Goal: Task Accomplishment & Management: Use online tool/utility

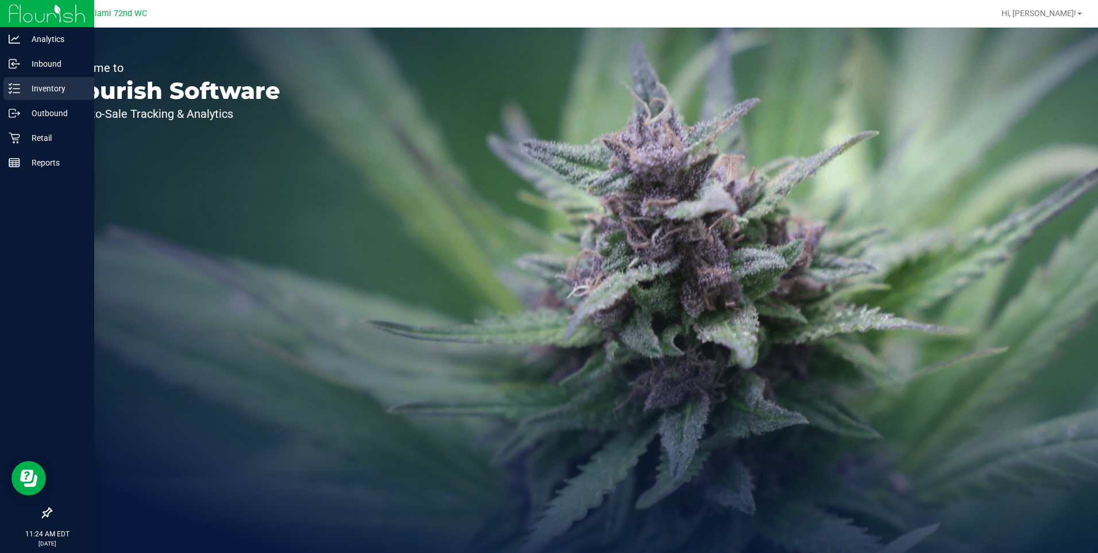
drag, startPoint x: 17, startPoint y: 95, endPoint x: 26, endPoint y: 95, distance: 8.6
click at [17, 95] on div "Inventory" at bounding box center [48, 88] width 91 height 23
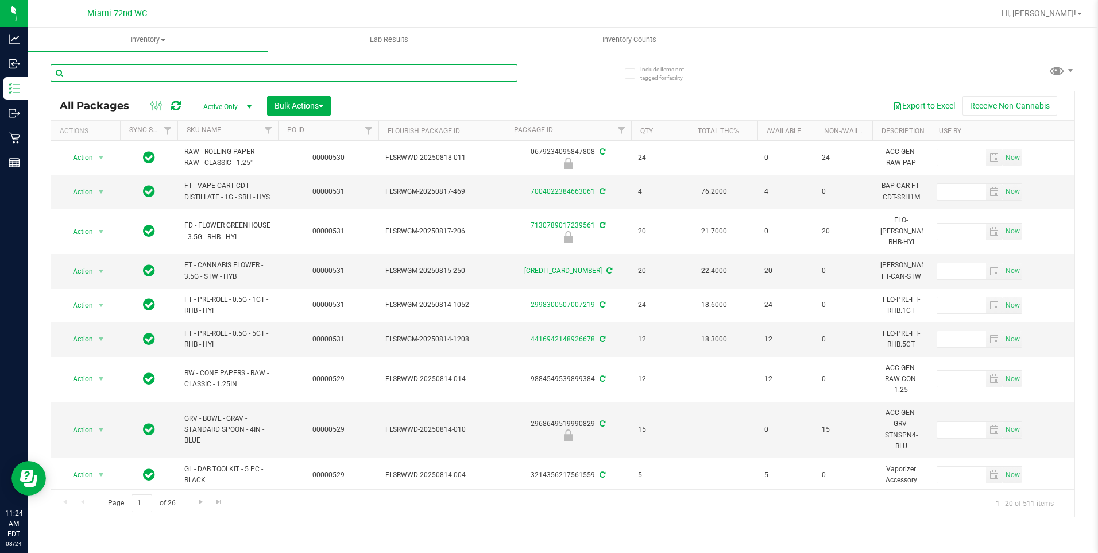
click at [233, 74] on input "text" at bounding box center [284, 72] width 467 height 17
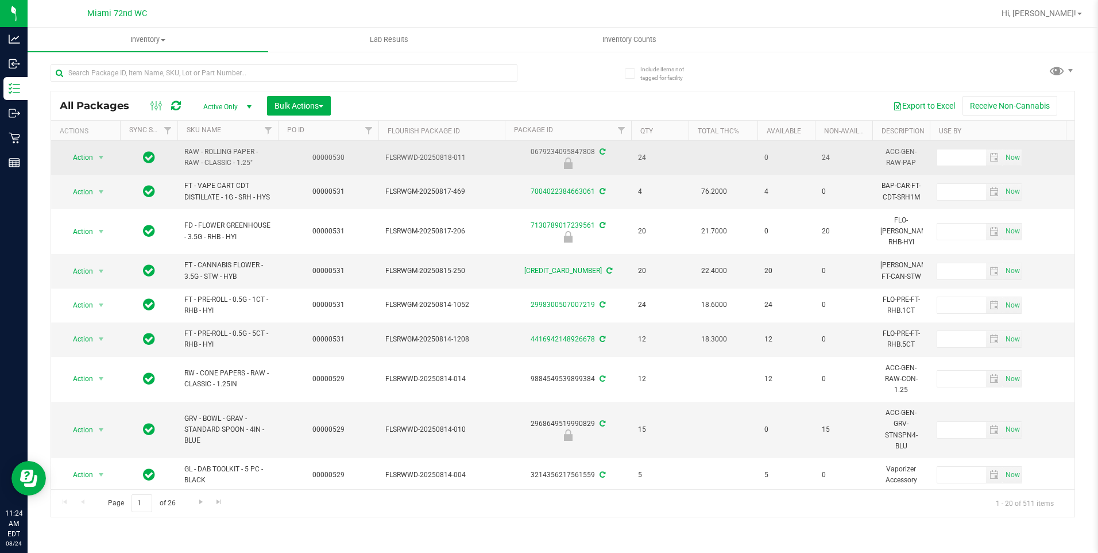
click at [206, 148] on span "RAW - ROLLING PAPER - RAW - CLASSIC - 1.25"" at bounding box center [227, 158] width 87 height 22
copy td "RAW - ROLLING PAPER - RAW - CLASSIC - 1.25""
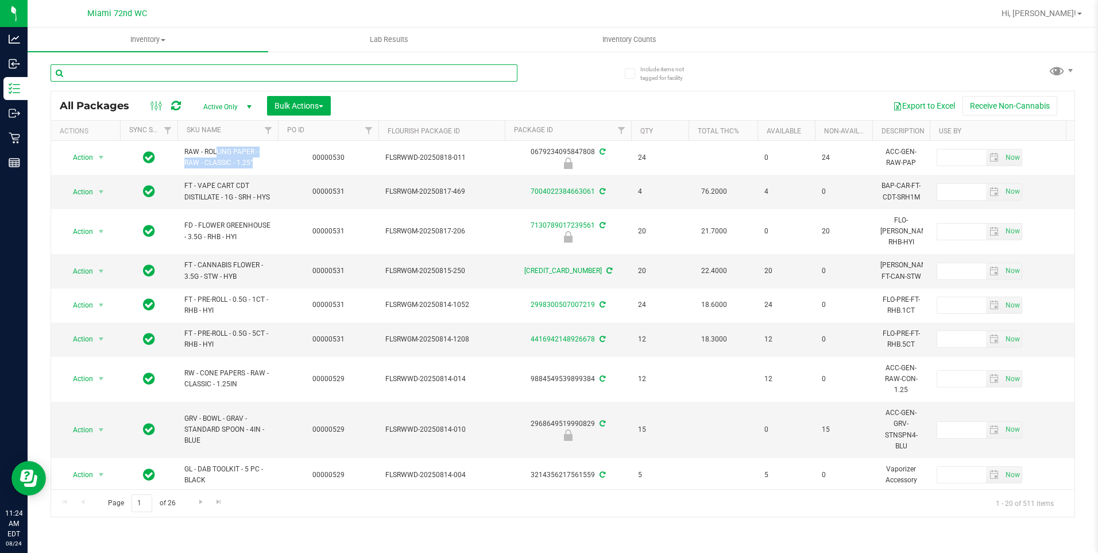
click at [224, 71] on input "text" at bounding box center [284, 72] width 467 height 17
paste input "RAW - ROLLING PAPER - RAW - CLASSIC - 1.25""
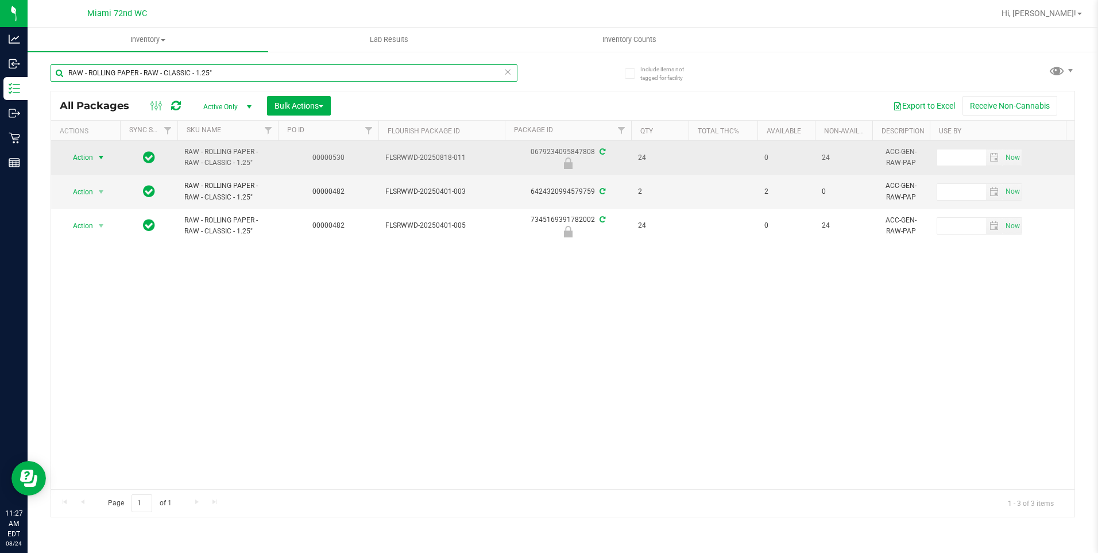
type input "RAW - ROLLING PAPER - RAW - CLASSIC - 1.25""
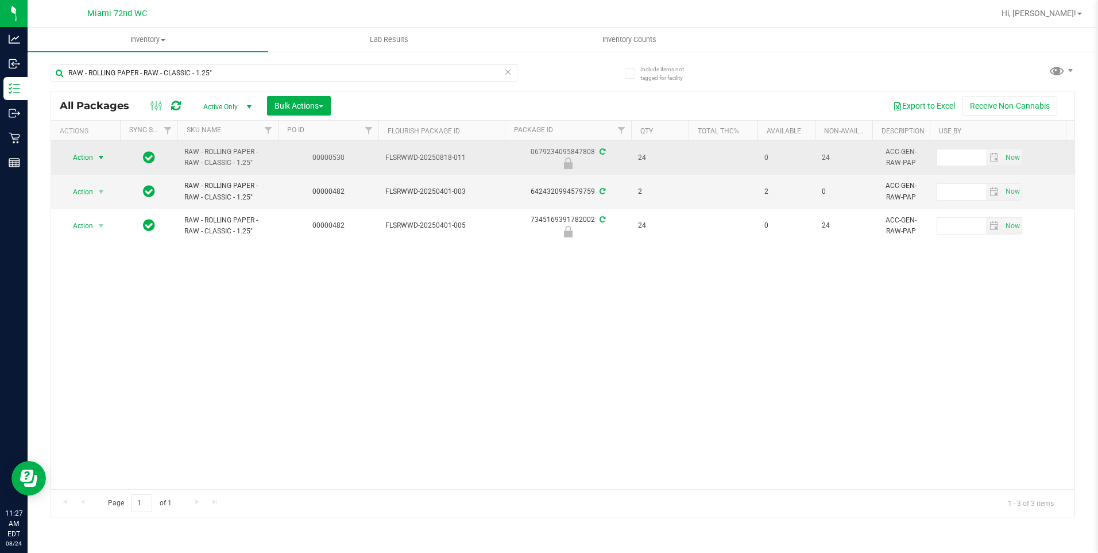
click at [91, 157] on span "Action" at bounding box center [78, 157] width 31 height 16
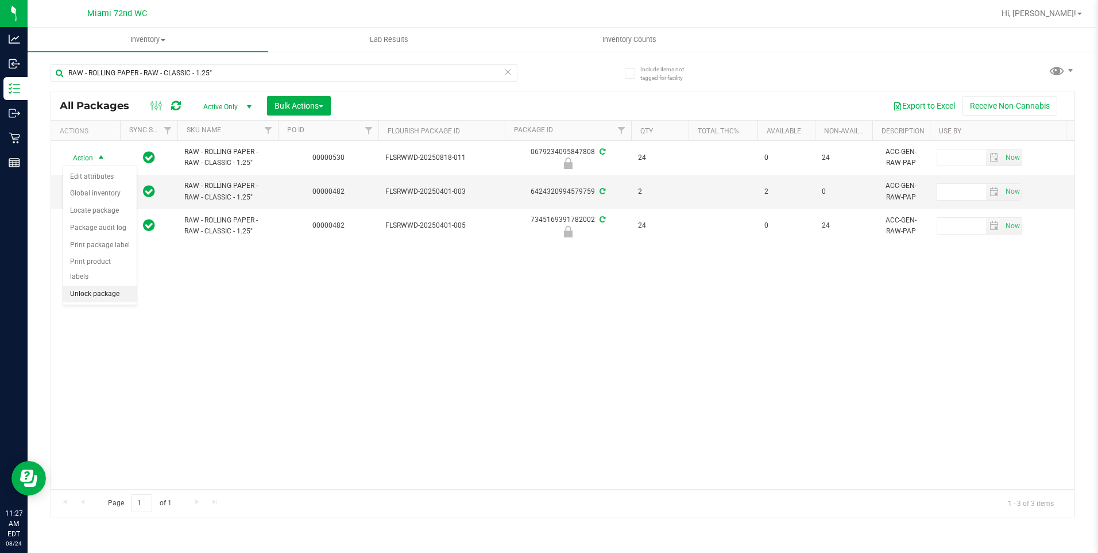
click at [117, 286] on li "Unlock package" at bounding box center [100, 294] width 74 height 17
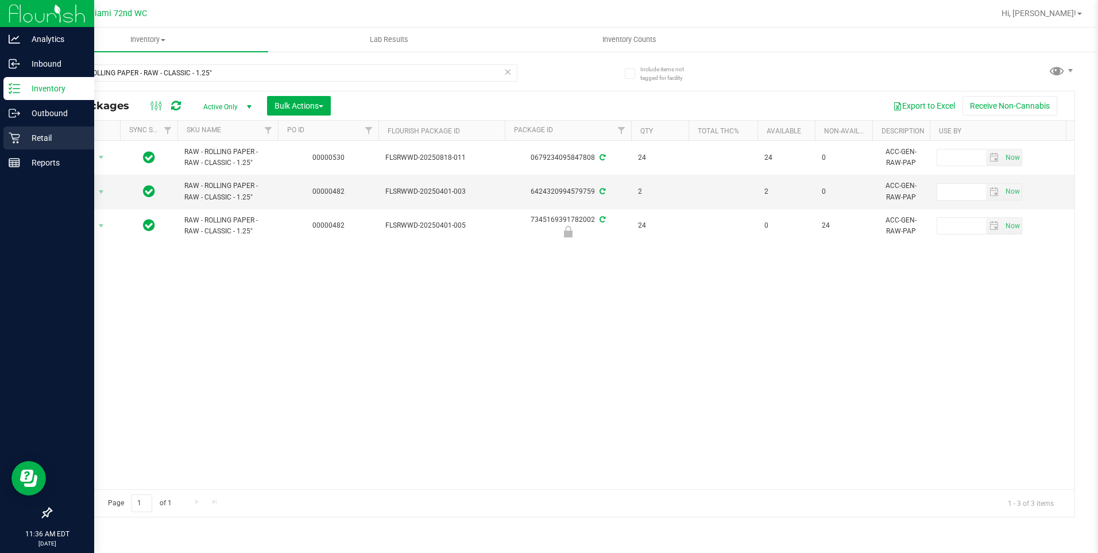
click at [26, 142] on p "Retail" at bounding box center [54, 138] width 69 height 14
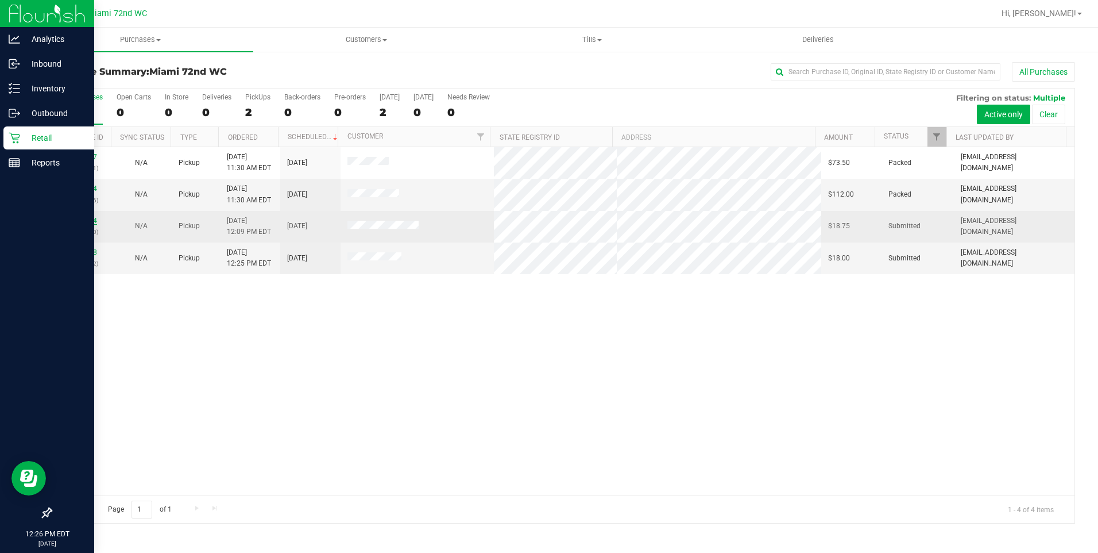
click at [78, 220] on link "11838804" at bounding box center [81, 221] width 32 height 8
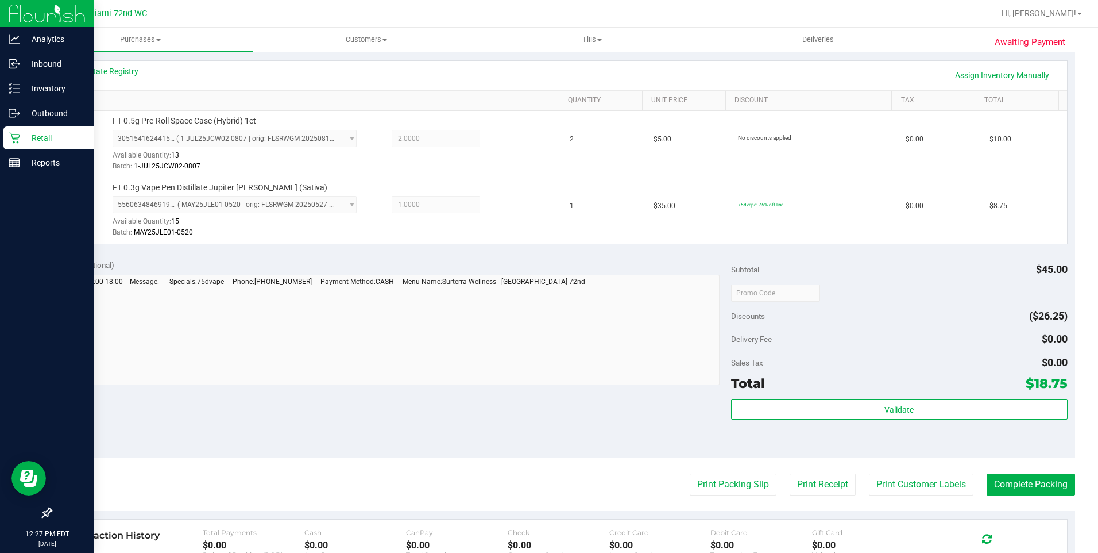
scroll to position [345, 0]
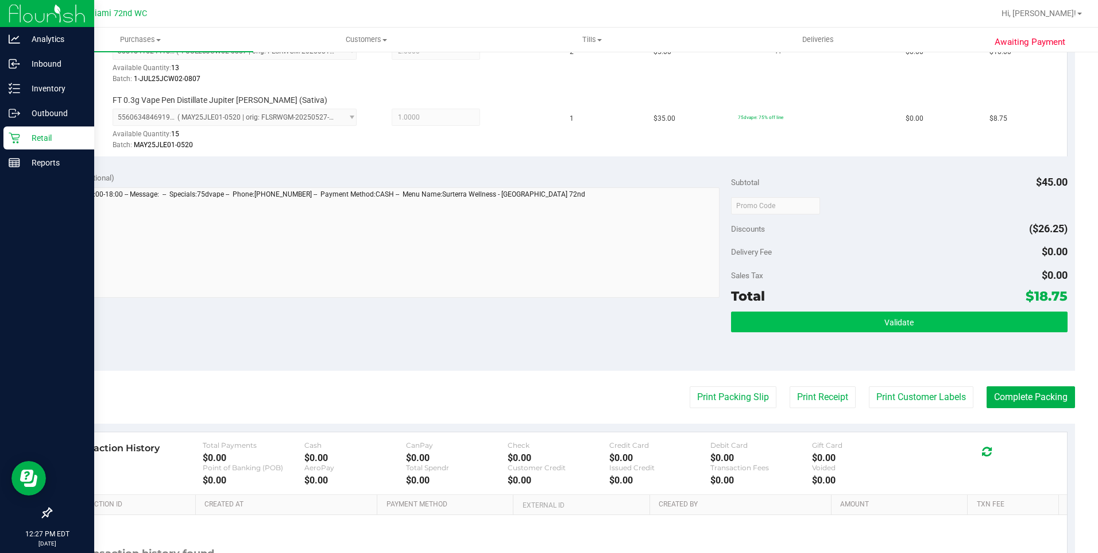
drag, startPoint x: 909, startPoint y: 303, endPoint x: 909, endPoint y: 319, distance: 15.5
click at [909, 303] on div "Total $18.75" at bounding box center [899, 296] width 337 height 21
click at [912, 319] on button "Validate" at bounding box center [899, 321] width 337 height 21
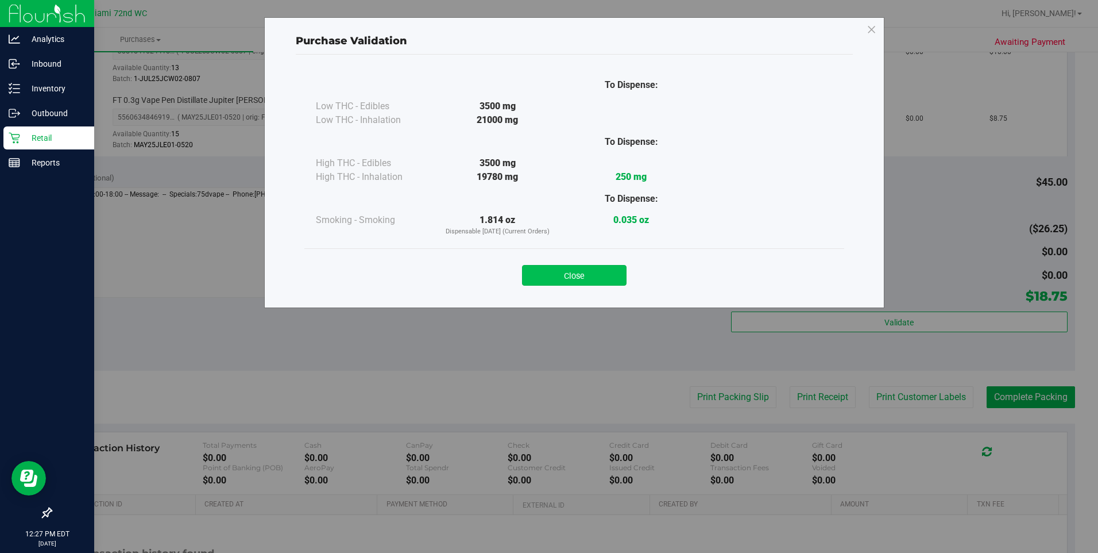
click at [595, 280] on button "Close" at bounding box center [574, 275] width 105 height 21
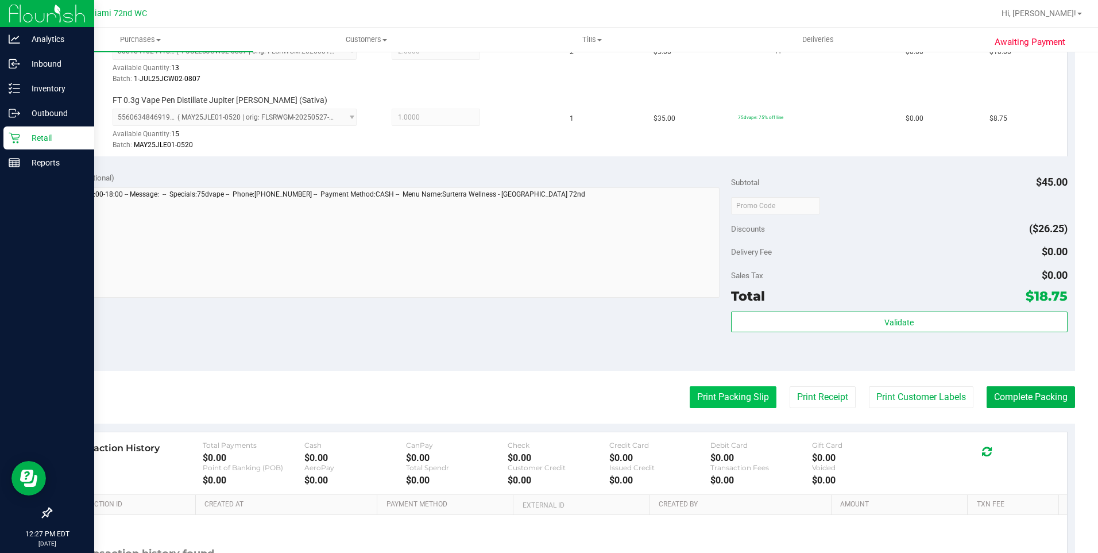
click at [746, 406] on button "Print Packing Slip" at bounding box center [733, 397] width 87 height 22
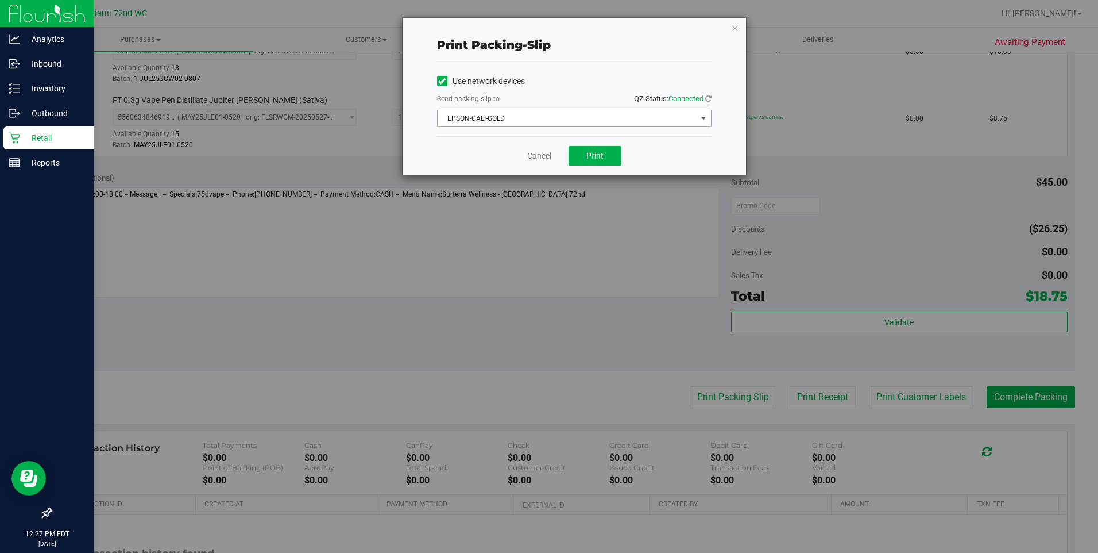
click at [600, 113] on span "EPSON-CALI-GOLD" at bounding box center [567, 118] width 259 height 16
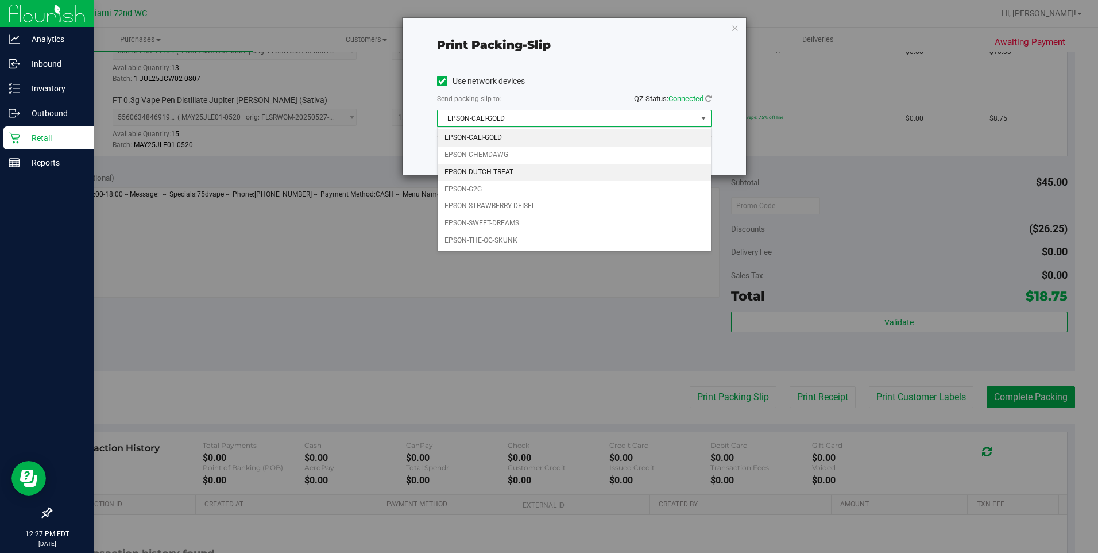
click at [481, 169] on li "EPSON-DUTCH-TREAT" at bounding box center [574, 172] width 273 height 17
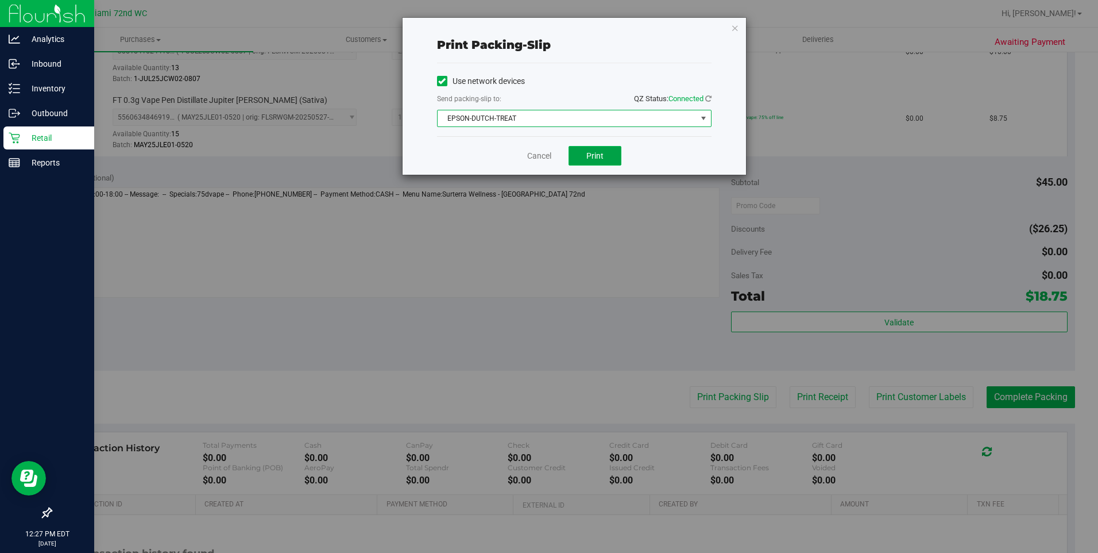
click at [612, 161] on button "Print" at bounding box center [595, 156] width 53 height 20
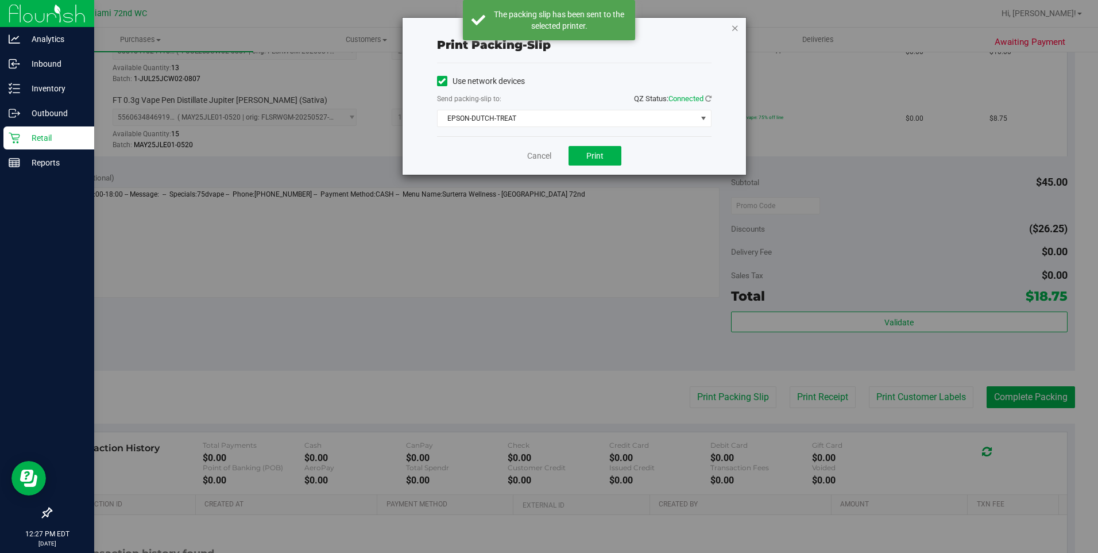
click at [733, 30] on icon "button" at bounding box center [735, 28] width 8 height 14
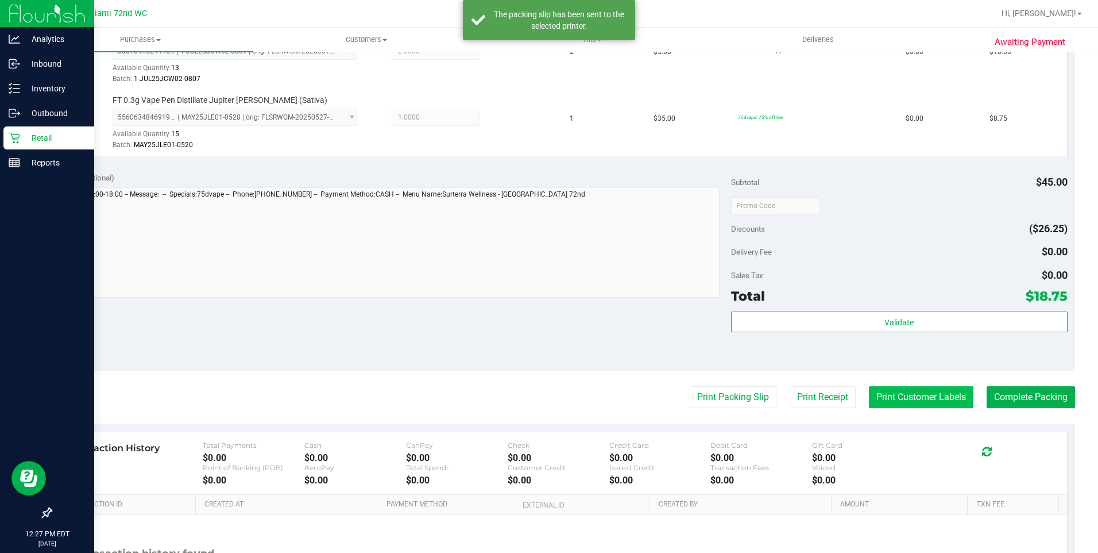
click at [937, 400] on button "Print Customer Labels" at bounding box center [921, 397] width 105 height 22
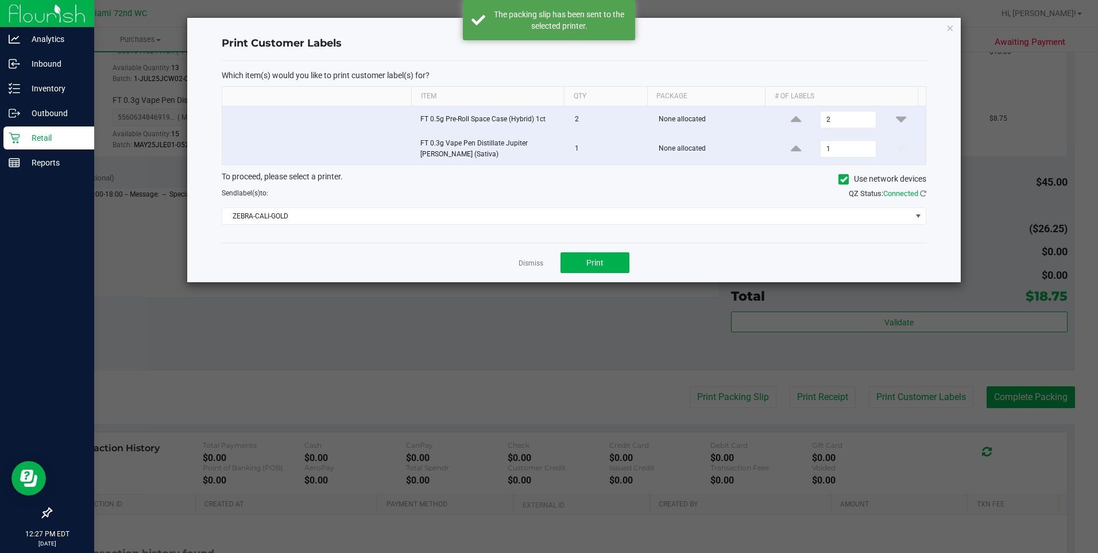
click at [595, 230] on div "Which item(s) would you like to print customer label(s) for? Item Qty Package #…" at bounding box center [574, 152] width 705 height 182
click at [595, 223] on span "ZEBRA-CALI-GOLD" at bounding box center [566, 216] width 689 height 16
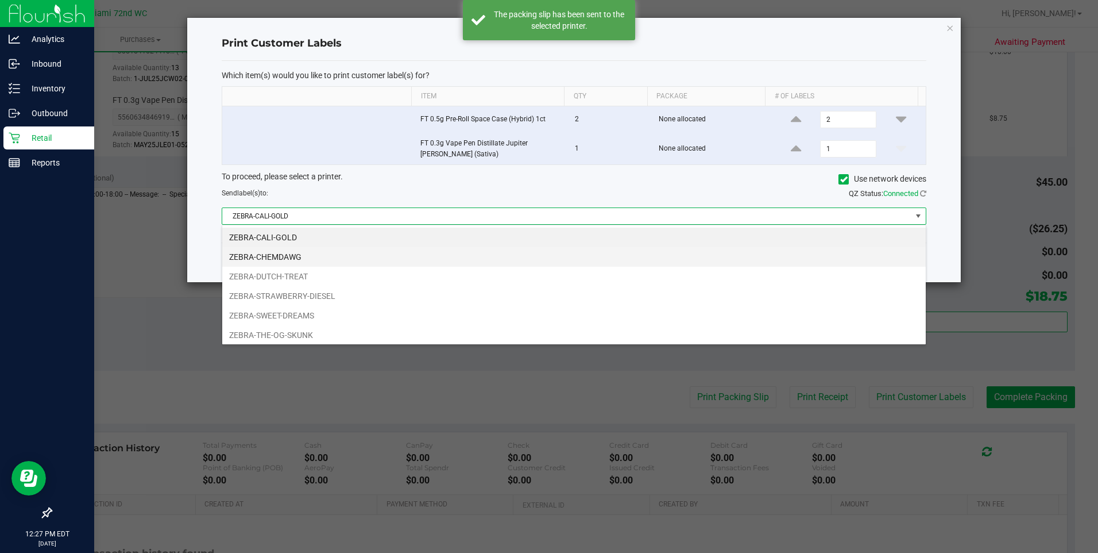
scroll to position [17, 705]
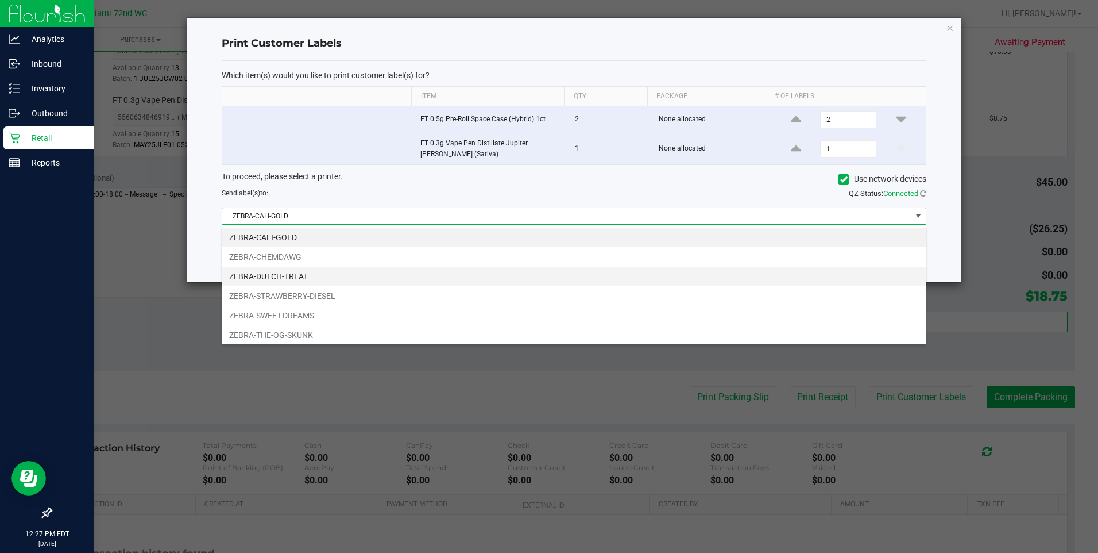
click at [321, 273] on li "ZEBRA-DUTCH-TREAT" at bounding box center [574, 277] width 704 height 20
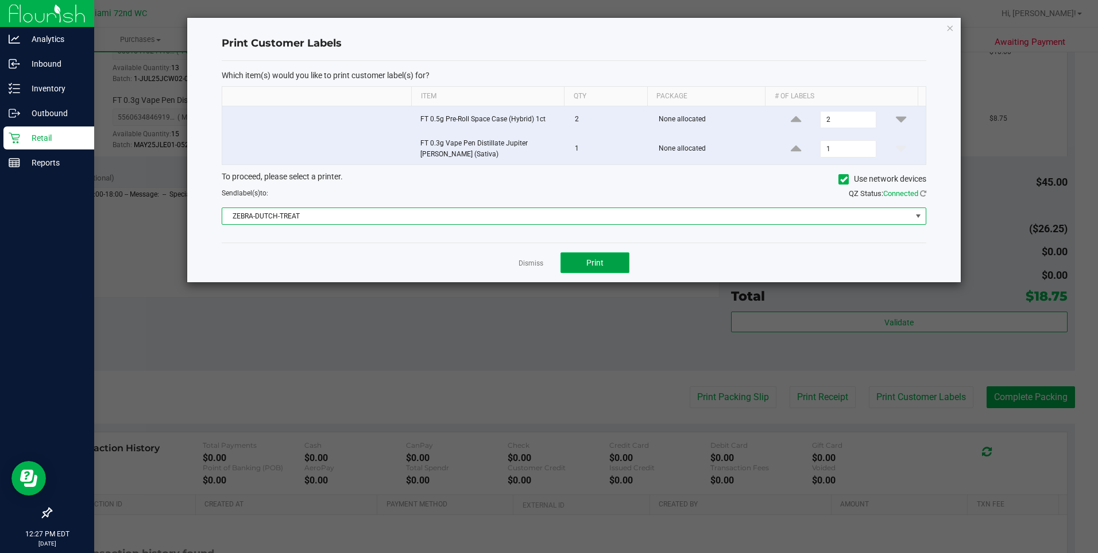
click at [587, 264] on span "Print" at bounding box center [595, 262] width 17 height 9
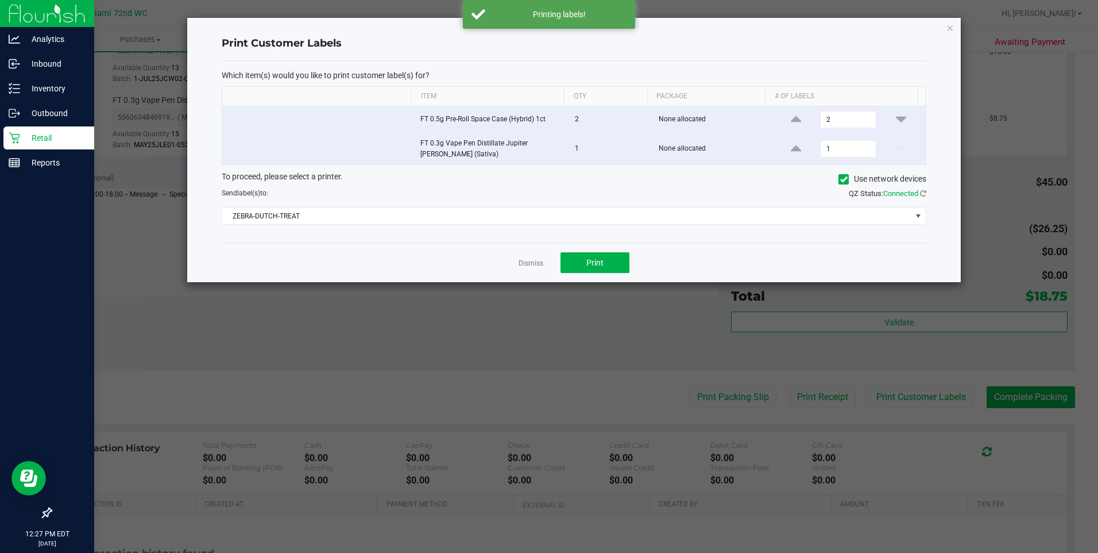
click at [651, 200] on div "To proceed, please select a printer. Use network devices Send label(s) to: QZ S…" at bounding box center [574, 198] width 705 height 55
click at [642, 213] on span "ZEBRA-DUTCH-TREAT" at bounding box center [566, 216] width 689 height 16
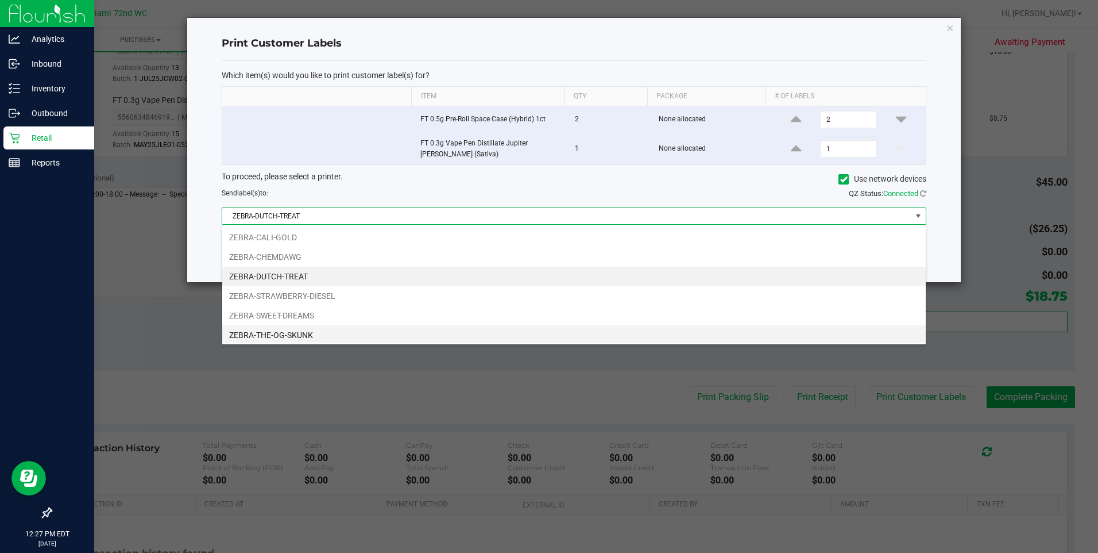
click at [309, 329] on li "ZEBRA-THE-OG-SKUNK" at bounding box center [574, 335] width 704 height 20
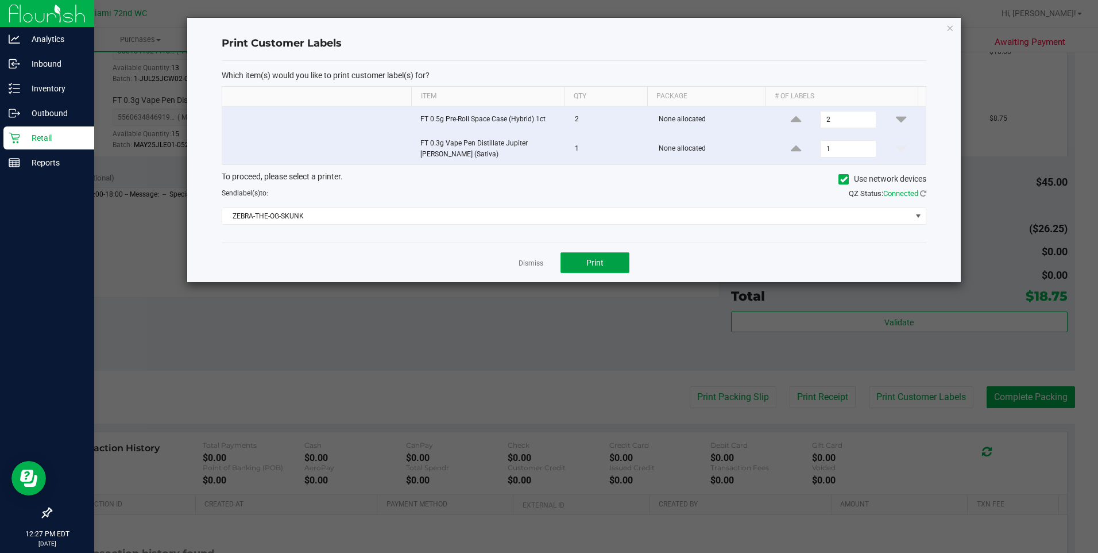
click at [595, 261] on span "Print" at bounding box center [595, 262] width 17 height 9
click at [527, 260] on link "Dismiss" at bounding box center [531, 264] width 25 height 10
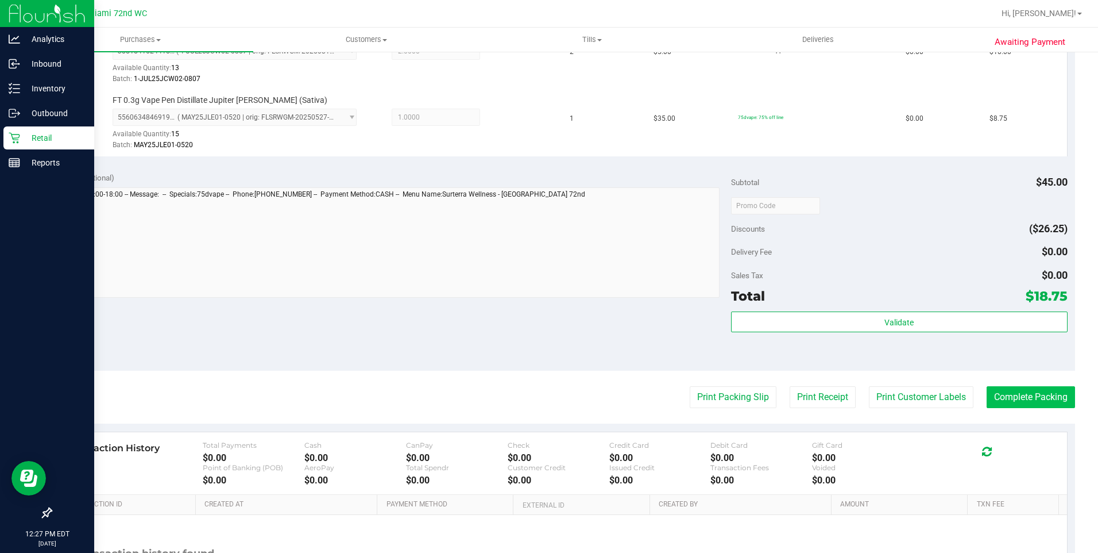
click at [1043, 406] on button "Complete Packing" at bounding box center [1031, 397] width 88 height 22
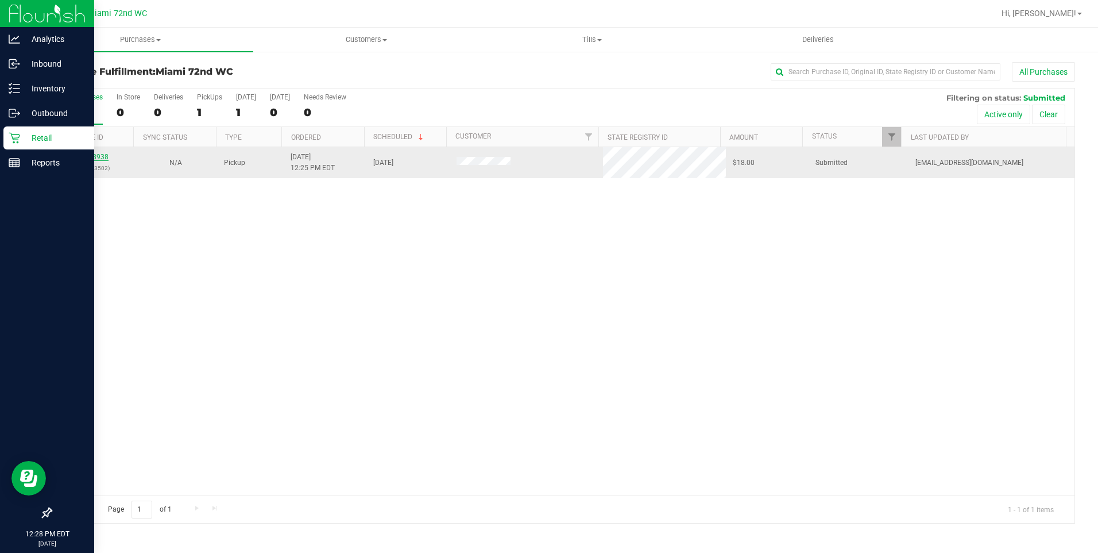
click at [95, 155] on link "11838938" at bounding box center [92, 157] width 32 height 8
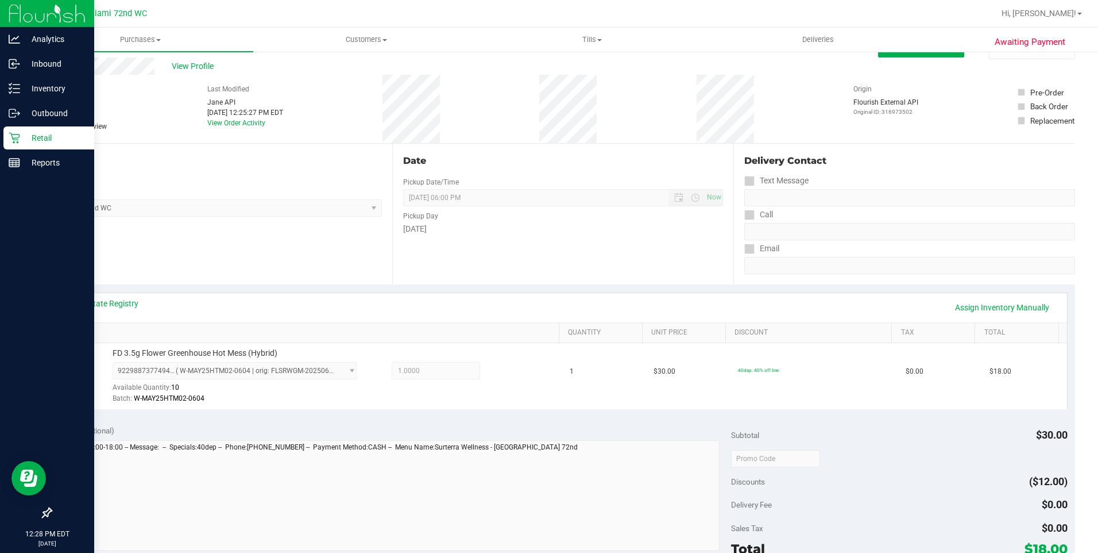
scroll to position [387, 0]
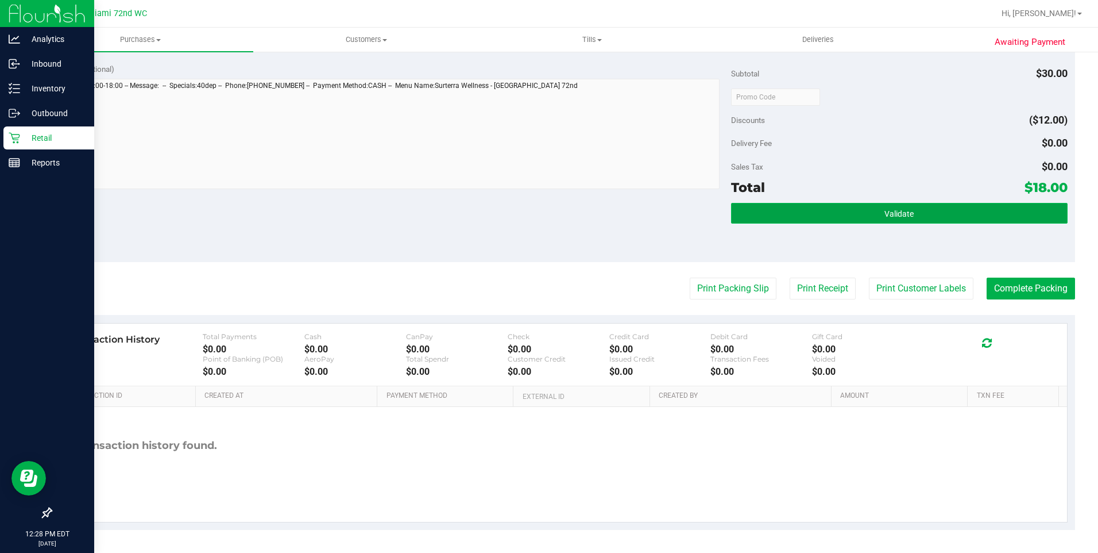
click at [934, 219] on button "Validate" at bounding box center [899, 213] width 337 height 21
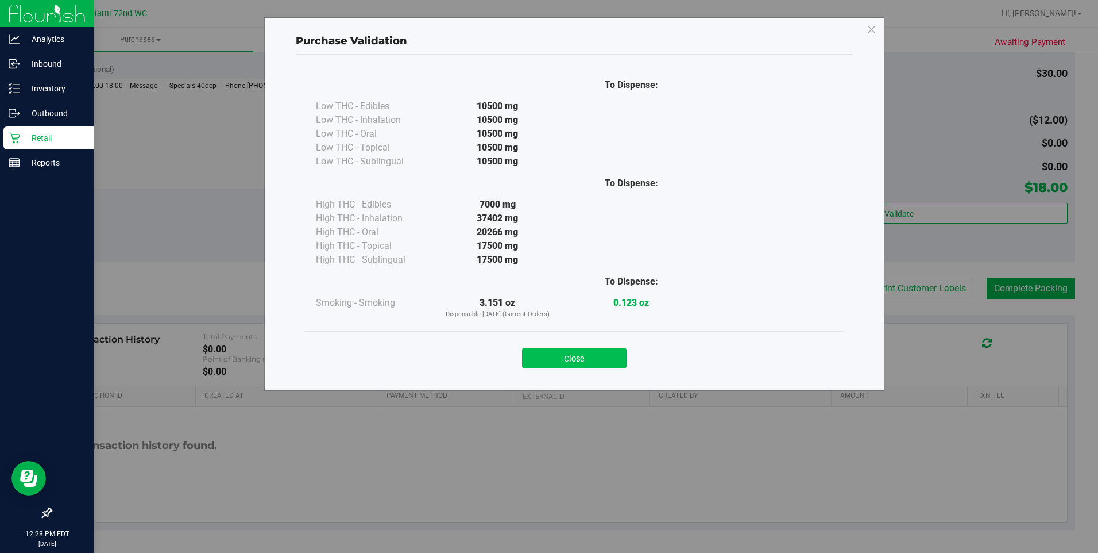
click at [602, 351] on button "Close" at bounding box center [574, 358] width 105 height 21
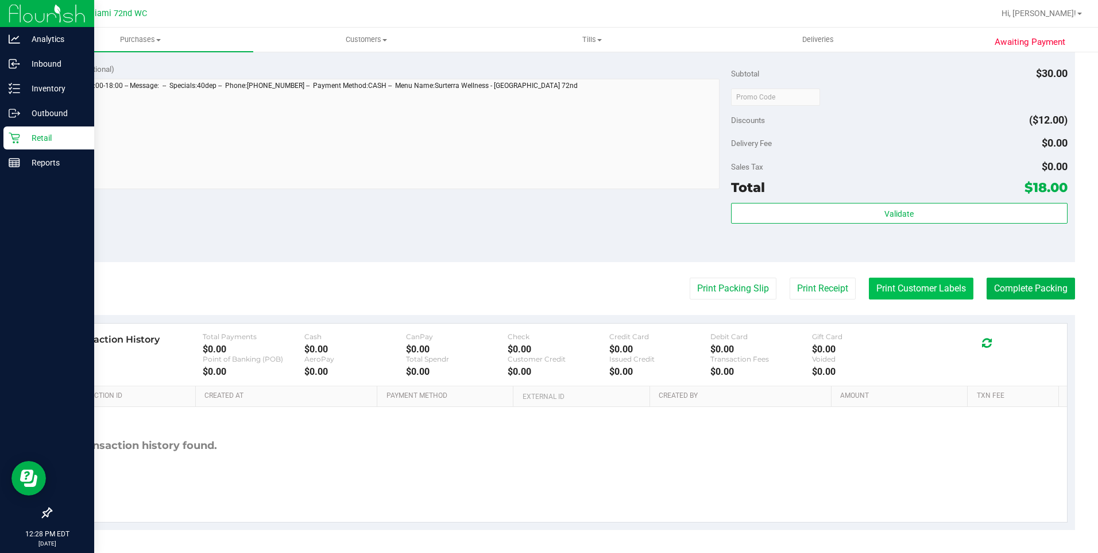
click at [903, 284] on button "Print Customer Labels" at bounding box center [921, 288] width 105 height 22
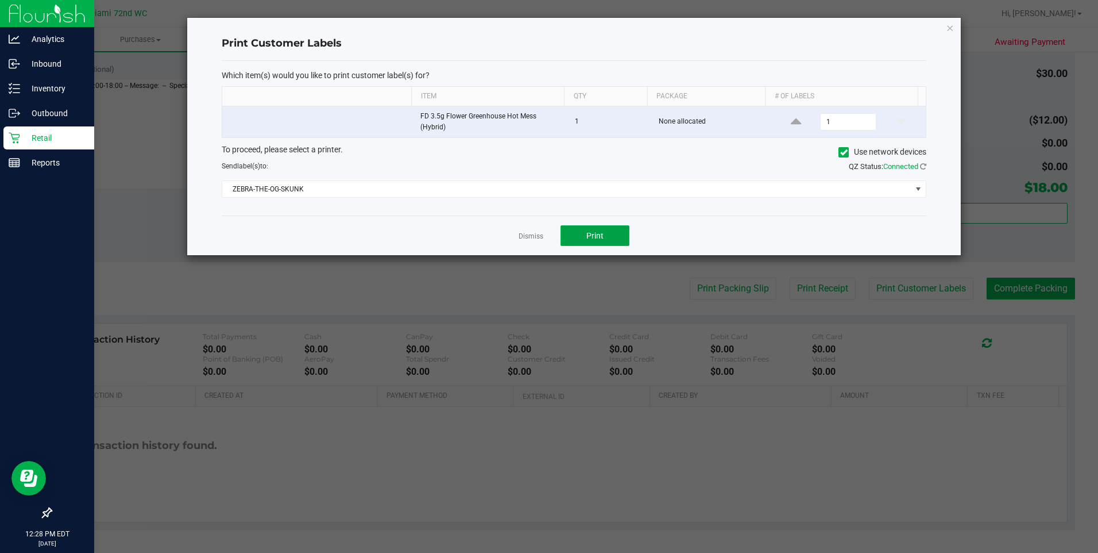
click at [605, 233] on button "Print" at bounding box center [595, 235] width 69 height 21
click at [528, 238] on link "Dismiss" at bounding box center [531, 237] width 25 height 10
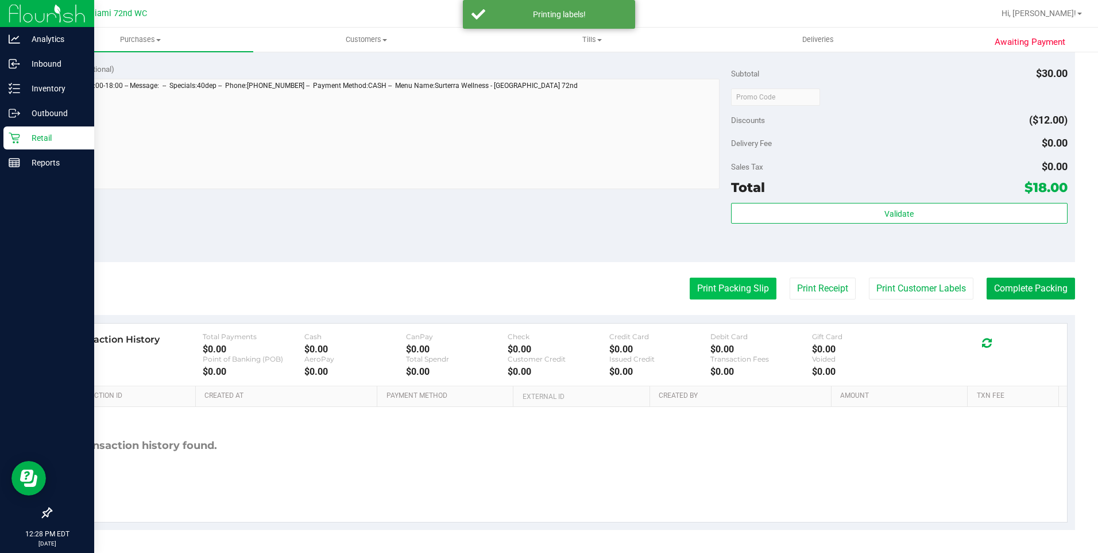
click at [713, 294] on button "Print Packing Slip" at bounding box center [733, 288] width 87 height 22
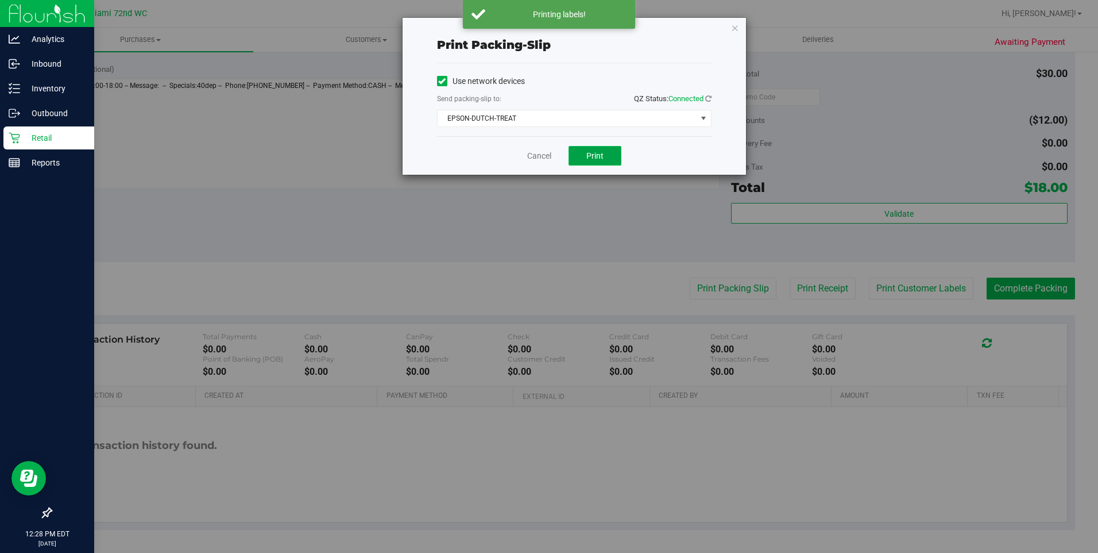
click at [596, 151] on span "Print" at bounding box center [595, 155] width 17 height 9
click at [539, 154] on link "Cancel" at bounding box center [539, 156] width 24 height 12
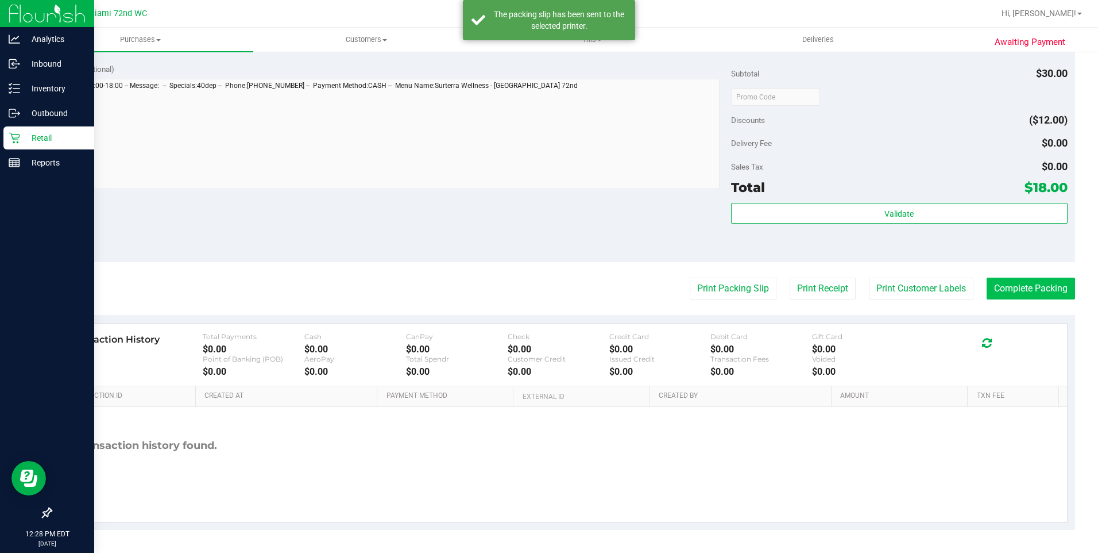
click at [1036, 285] on button "Complete Packing" at bounding box center [1031, 288] width 88 height 22
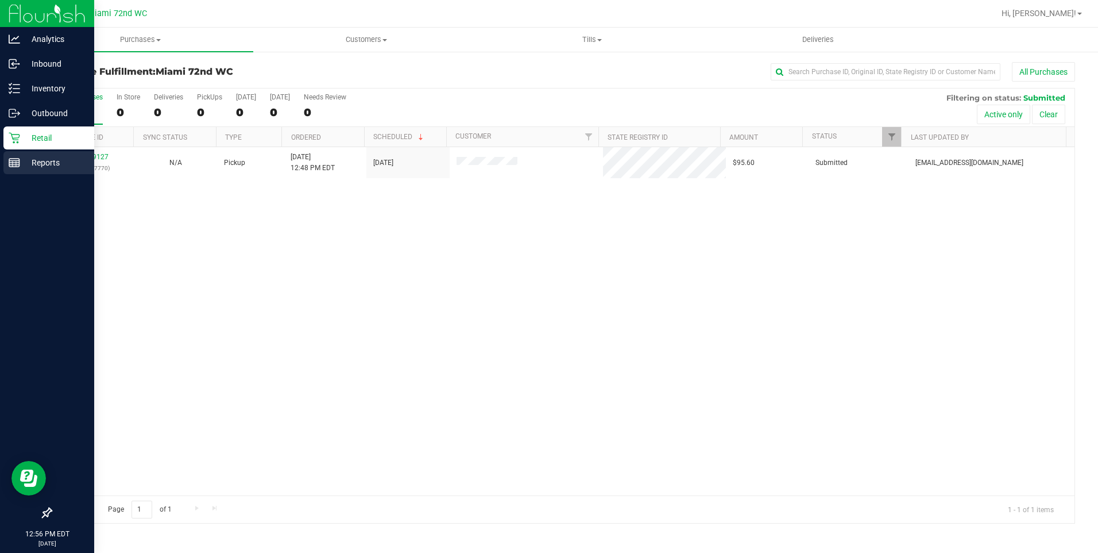
click at [18, 172] on div "Reports" at bounding box center [48, 162] width 91 height 23
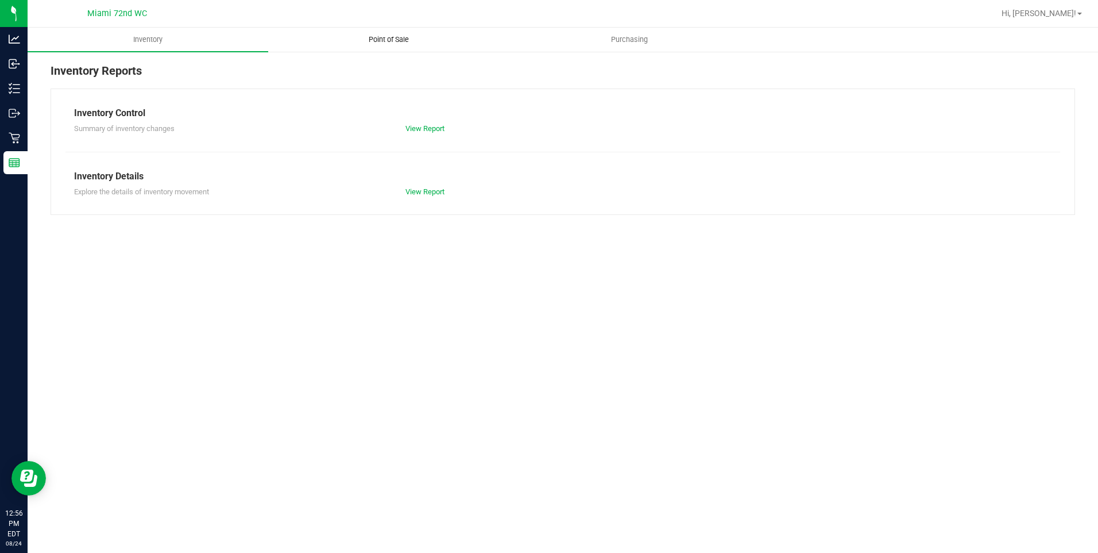
click at [381, 30] on uib-tab-heading "Point of Sale" at bounding box center [389, 39] width 240 height 23
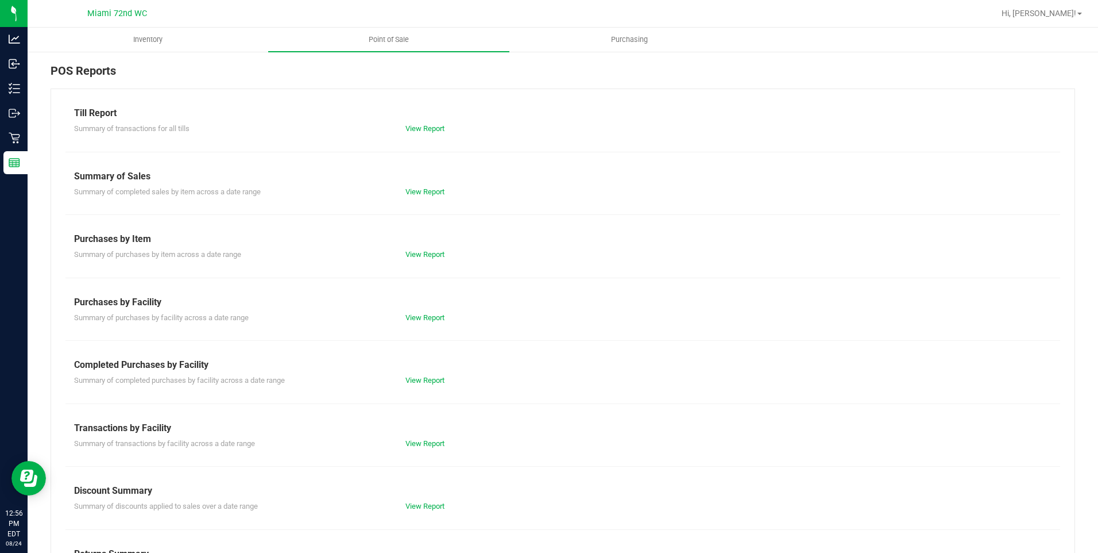
click at [424, 433] on div "Transactions by Facility" at bounding box center [563, 428] width 978 height 14
click at [424, 440] on link "View Report" at bounding box center [425, 443] width 39 height 9
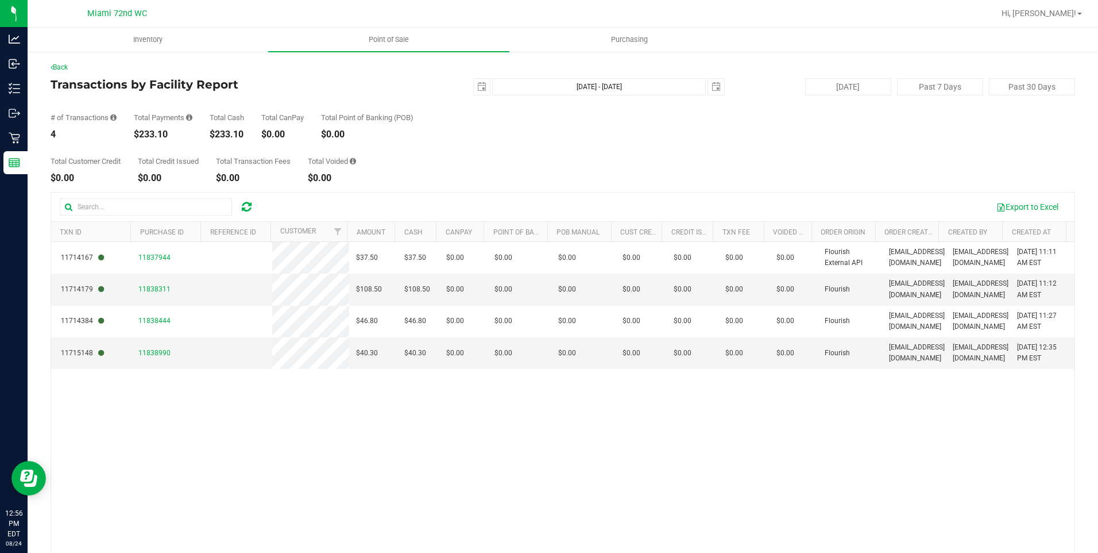
click at [154, 138] on div "$233.10" at bounding box center [163, 134] width 59 height 9
copy div "233.10"
